Goal: Information Seeking & Learning: Learn about a topic

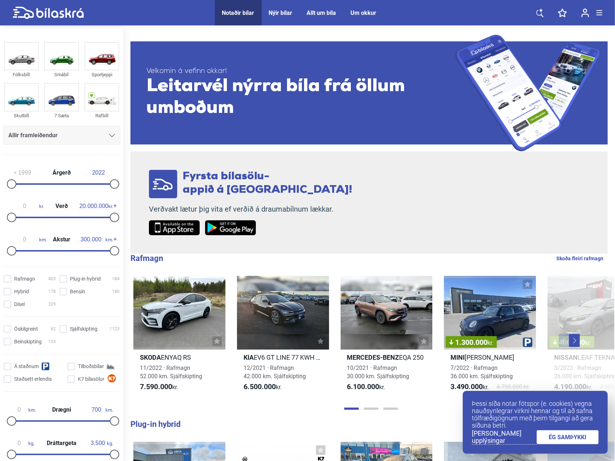
click at [538, 11] on icon at bounding box center [540, 12] width 7 height 9
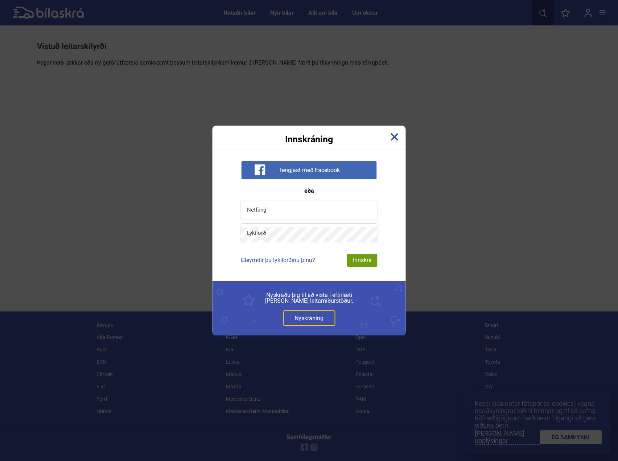
click at [395, 136] on img at bounding box center [395, 137] width 8 height 8
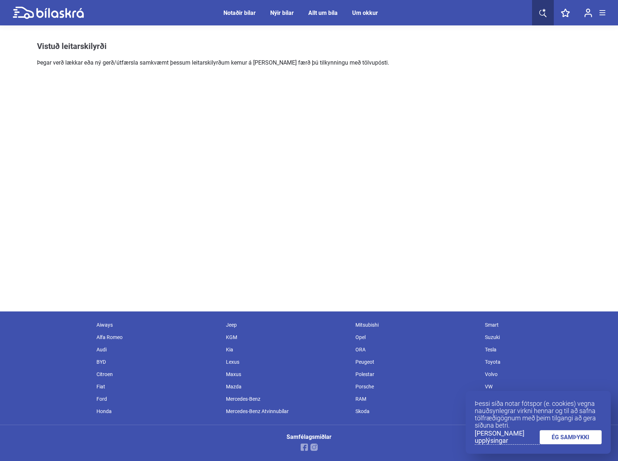
click at [542, 12] on icon at bounding box center [542, 12] width 7 height 9
click at [236, 12] on div "Notaðir bílar" at bounding box center [239, 12] width 32 height 7
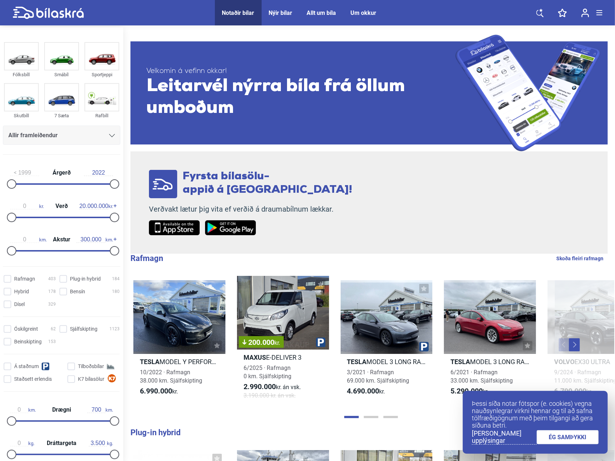
click at [540, 14] on icon at bounding box center [540, 12] width 7 height 9
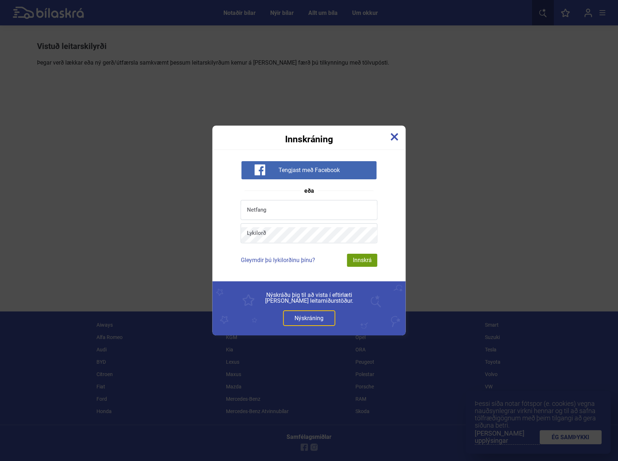
click at [393, 140] on img at bounding box center [395, 137] width 8 height 8
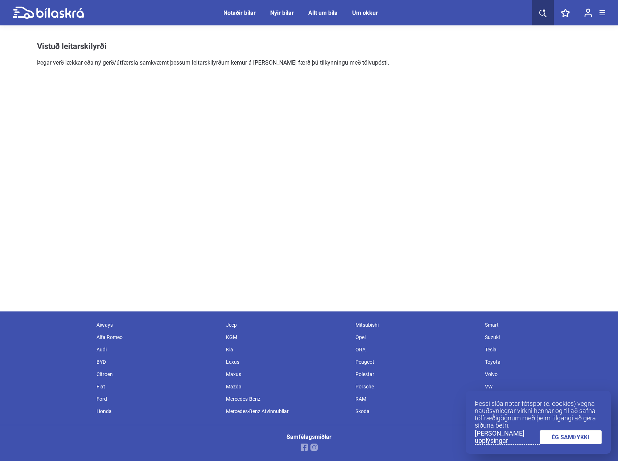
click at [18, 8] on icon at bounding box center [48, 13] width 71 height 13
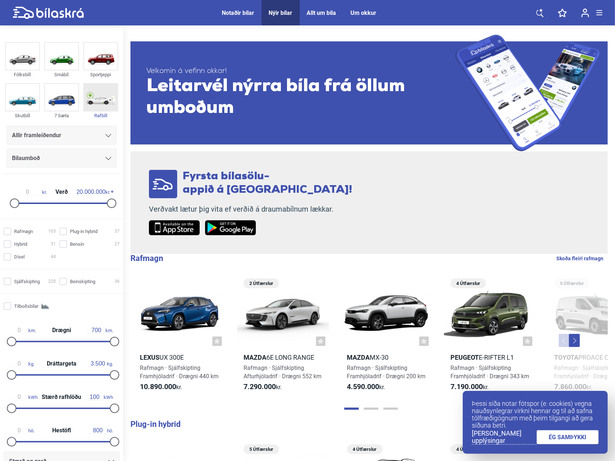
click at [94, 100] on img at bounding box center [100, 97] width 33 height 27
checkbox input "true"
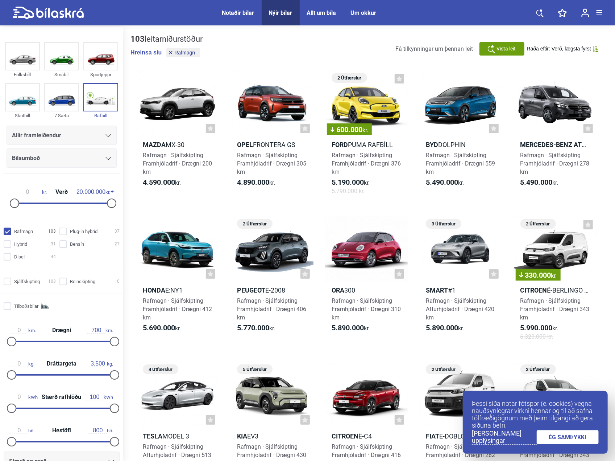
click at [72, 140] on div "Allir framleiðendur" at bounding box center [61, 135] width 99 height 10
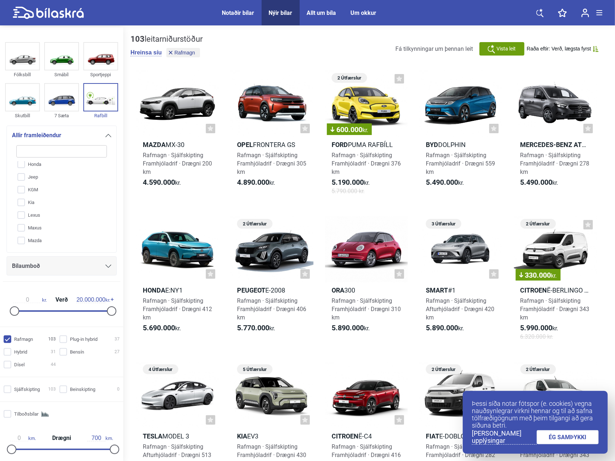
scroll to position [109, 0]
click at [18, 174] on input "KGM" at bounding box center [56, 173] width 91 height 13
checkbox input "true"
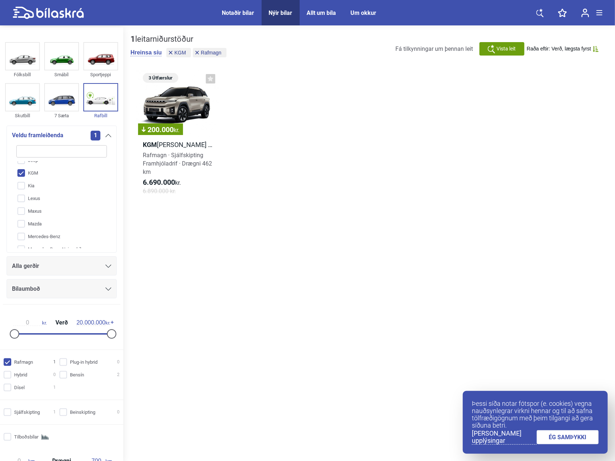
click at [81, 266] on div "Alla gerðir" at bounding box center [61, 266] width 99 height 10
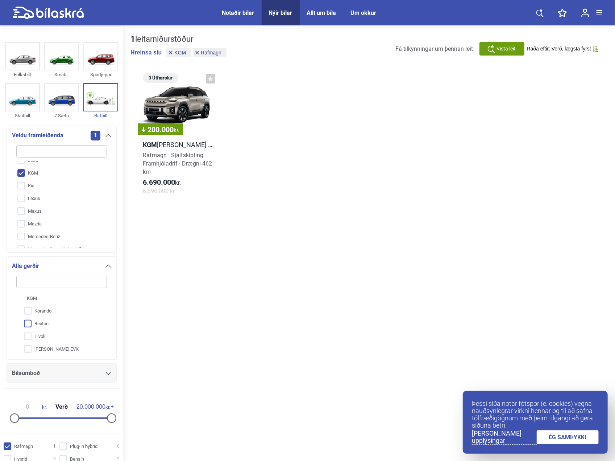
click at [27, 321] on input "Rexton" at bounding box center [56, 323] width 91 height 13
checkbox input "true"
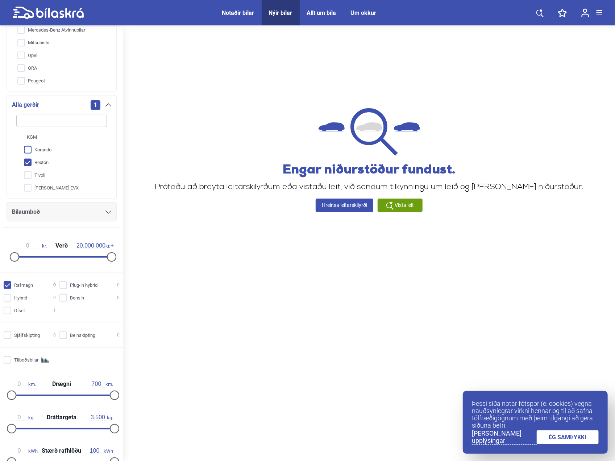
scroll to position [157, 0]
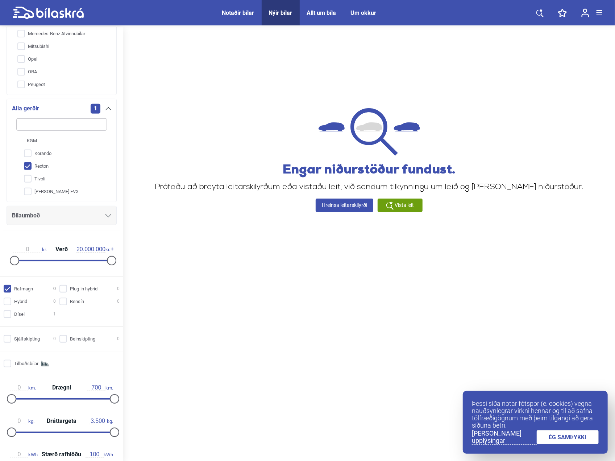
click at [7, 287] on input "Rafmagn 0" at bounding box center [31, 289] width 52 height 8
checkbox input "false"
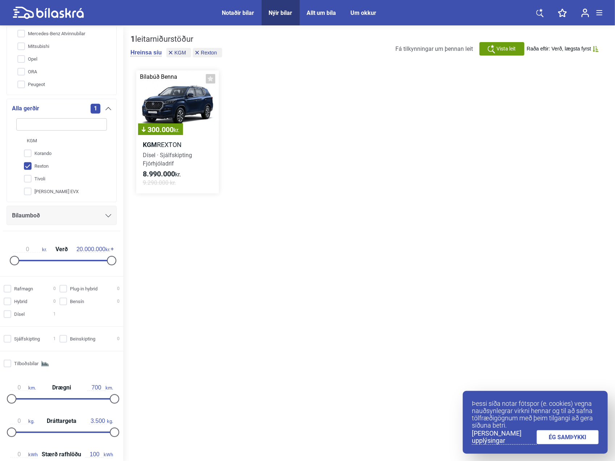
click at [159, 153] on span "Dísel · Sjálfskipting Fjórhjóladrif" at bounding box center [167, 159] width 49 height 15
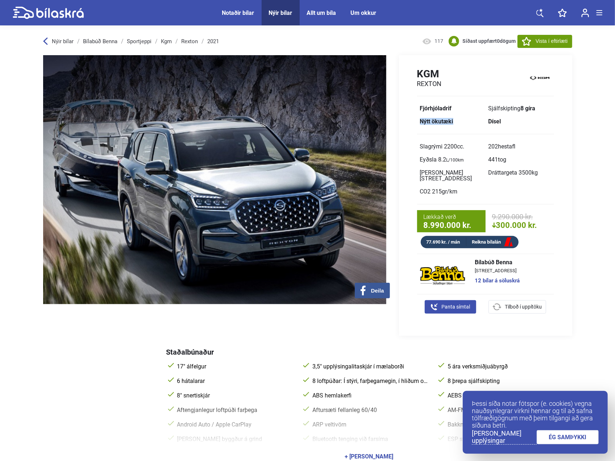
drag, startPoint x: 421, startPoint y: 122, endPoint x: 453, endPoint y: 125, distance: 32.4
click at [453, 125] on span "Nýtt ökutæki" at bounding box center [451, 121] width 69 height 13
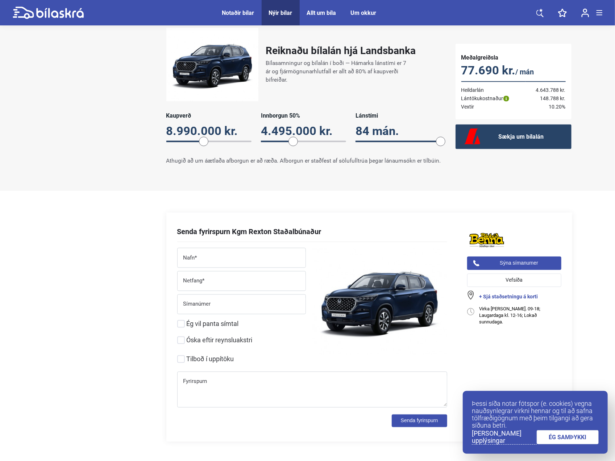
scroll to position [653, 0]
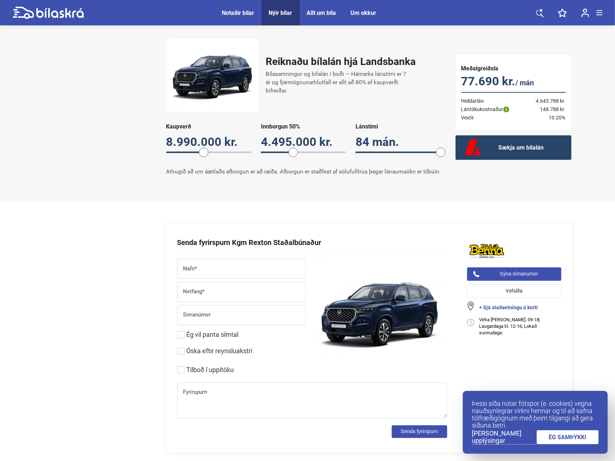
click at [494, 247] on img at bounding box center [486, 250] width 39 height 17
click at [558, 436] on link "ÉG SAMÞYKKI" at bounding box center [568, 437] width 62 height 14
